Goal: Information Seeking & Learning: Learn about a topic

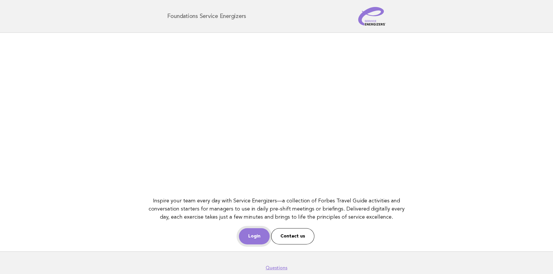
click at [263, 232] on link "Login" at bounding box center [254, 237] width 31 height 16
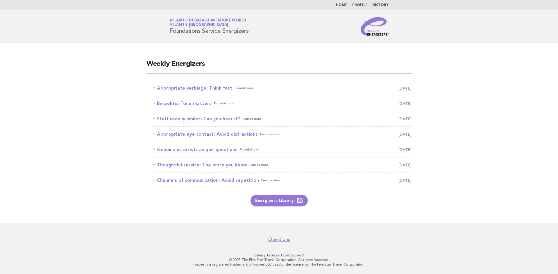
click at [400, 234] on nav "Questions" at bounding box center [279, 237] width 558 height 12
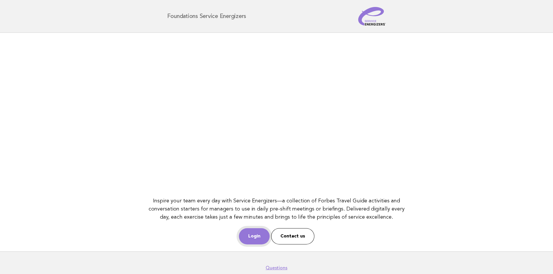
click at [249, 240] on link "Login" at bounding box center [254, 237] width 31 height 16
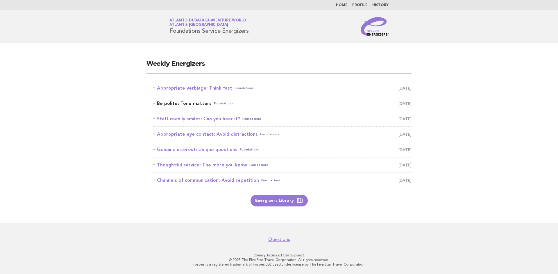
click at [191, 104] on link "Be polite: Tone matters Foundations September 20" at bounding box center [282, 104] width 258 height 8
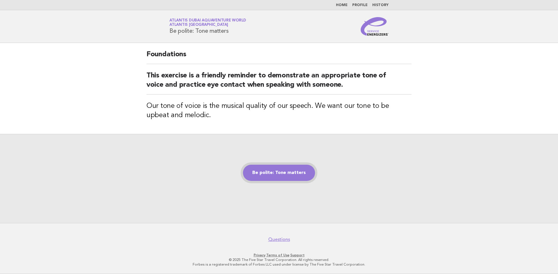
click at [281, 171] on link "Be polite: Tone matters" at bounding box center [279, 173] width 72 height 16
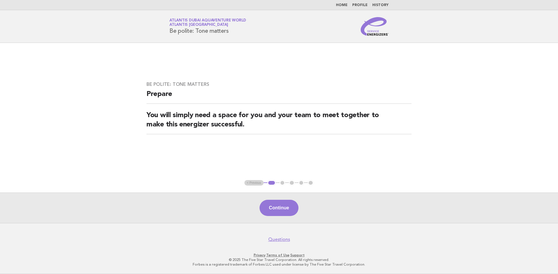
click at [377, 26] on img at bounding box center [374, 26] width 28 height 19
